Goal: Task Accomplishment & Management: Manage account settings

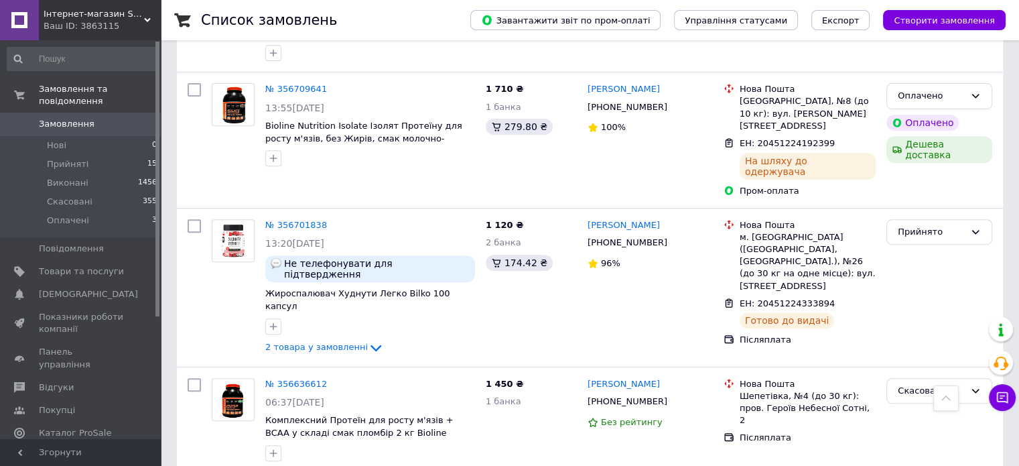
scroll to position [536, 0]
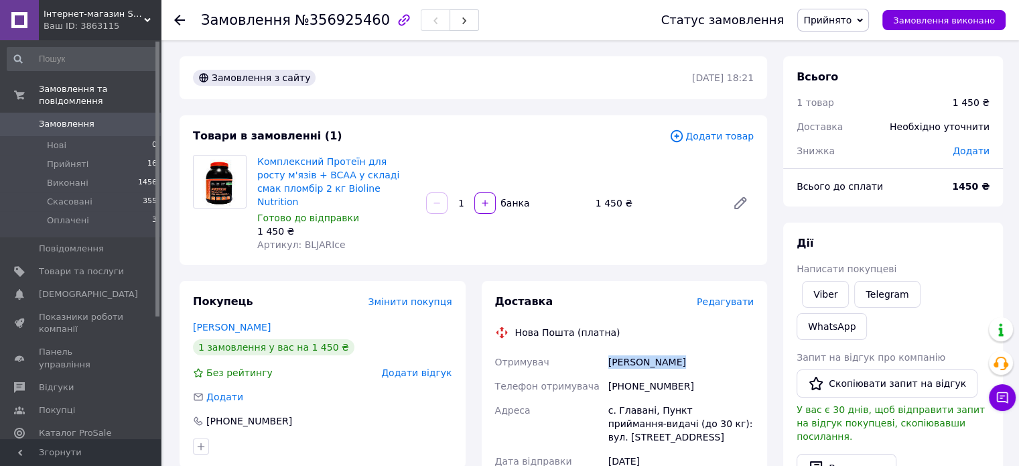
drag, startPoint x: 608, startPoint y: 343, endPoint x: 675, endPoint y: 350, distance: 67.3
click at [675, 350] on div "[PERSON_NAME]" at bounding box center [681, 362] width 151 height 24
copy div "[PERSON_NAME]"
drag, startPoint x: 608, startPoint y: 370, endPoint x: 674, endPoint y: 372, distance: 65.7
click at [674, 374] on div "[PHONE_NUMBER]" at bounding box center [681, 386] width 151 height 24
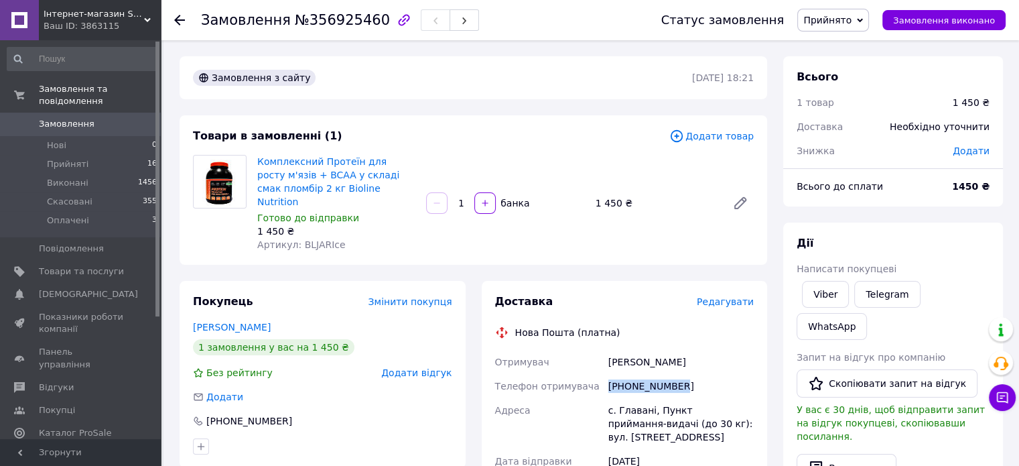
copy div "[PHONE_NUMBER]"
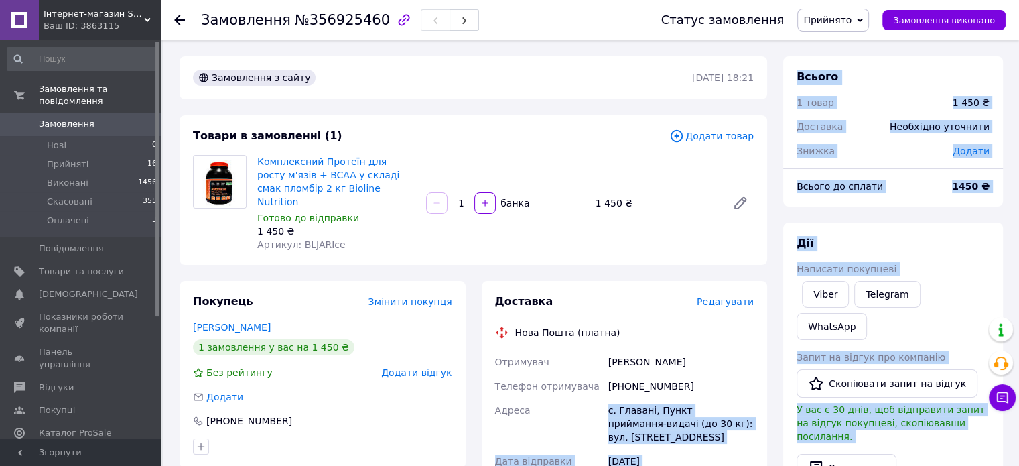
drag, startPoint x: 608, startPoint y: 397, endPoint x: 781, endPoint y: 409, distance: 173.2
click at [672, 415] on div "с. Главані, Пункт приймання-видачі (до 30 кг): вул. [STREET_ADDRESS]" at bounding box center [681, 423] width 151 height 51
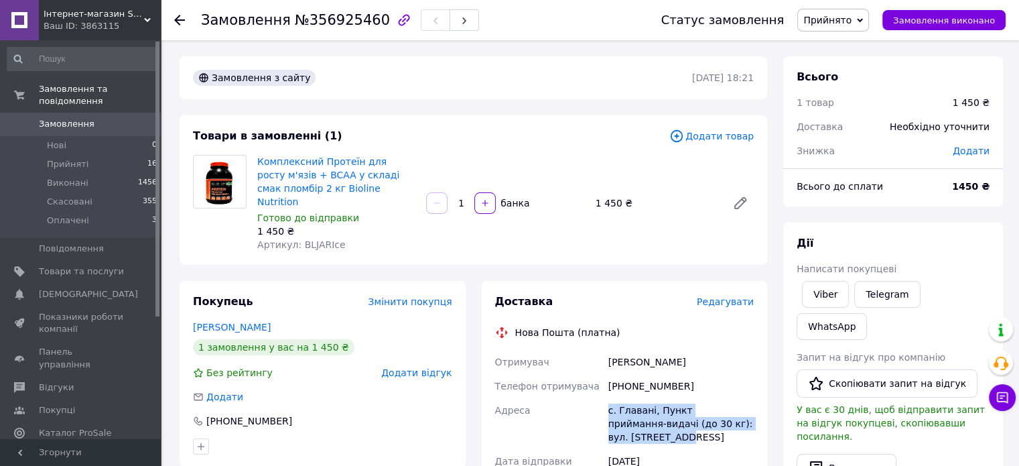
drag, startPoint x: 607, startPoint y: 397, endPoint x: 751, endPoint y: 408, distance: 144.4
click at [751, 408] on div "с. Главані, Пункт приймання-видачі (до 30 кг): вул. [STREET_ADDRESS]" at bounding box center [681, 423] width 151 height 51
copy div "с. Главані, Пункт приймання-видачі (до 30 кг): вул. [STREET_ADDRESS]"
